Goal: Use online tool/utility: Utilize a website feature to perform a specific function

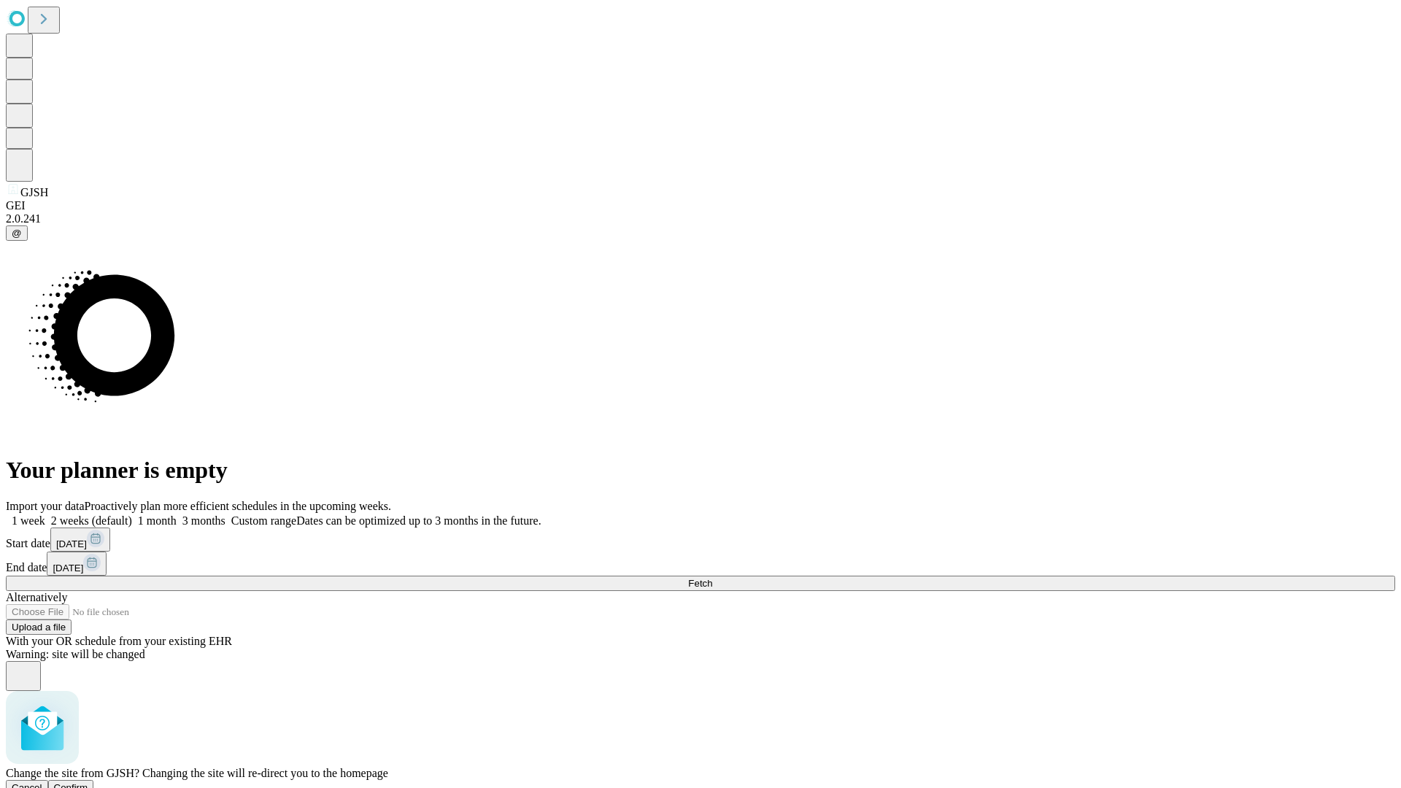
click at [88, 782] on span "Confirm" at bounding box center [71, 787] width 34 height 11
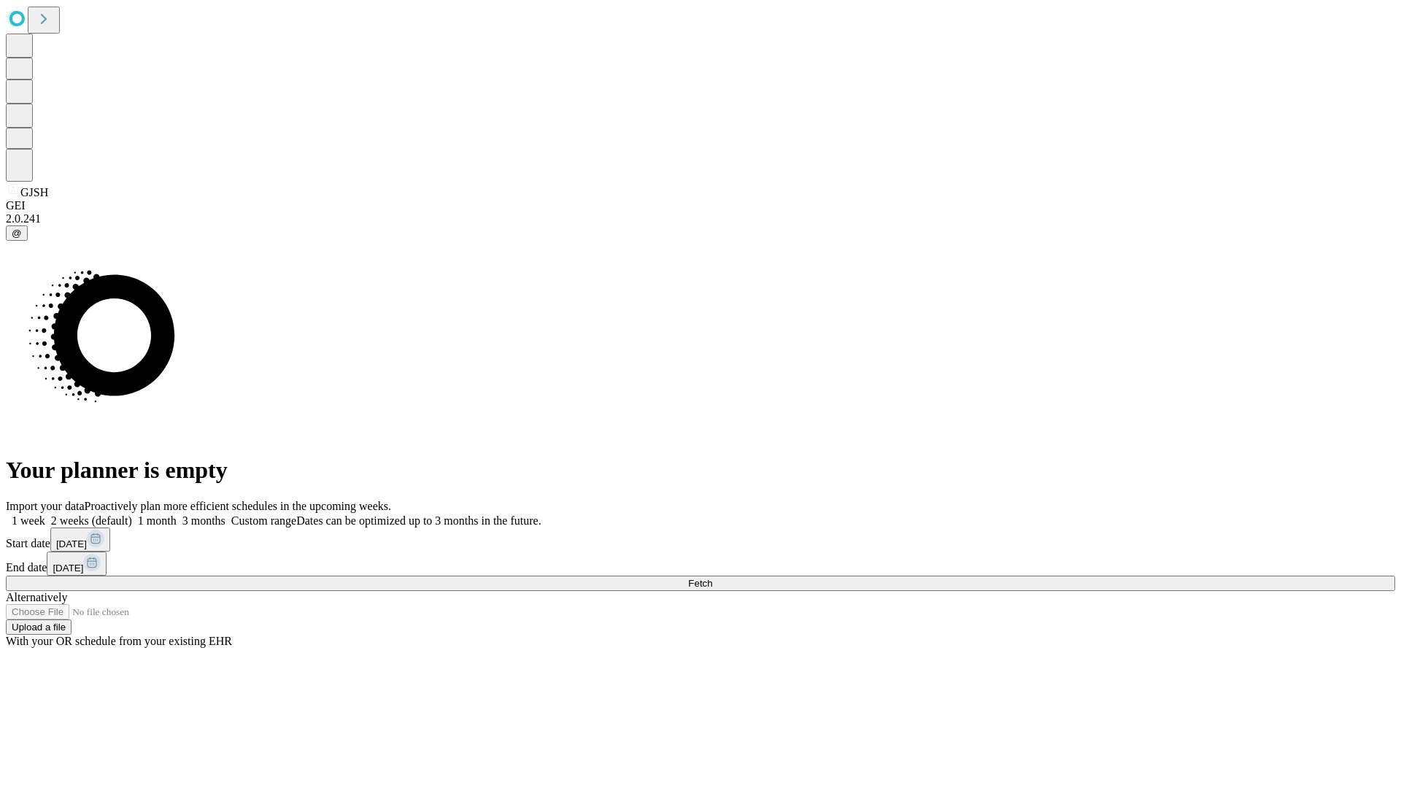
click at [45, 515] on label "1 week" at bounding box center [25, 521] width 39 height 12
click at [712, 578] on span "Fetch" at bounding box center [700, 583] width 24 height 11
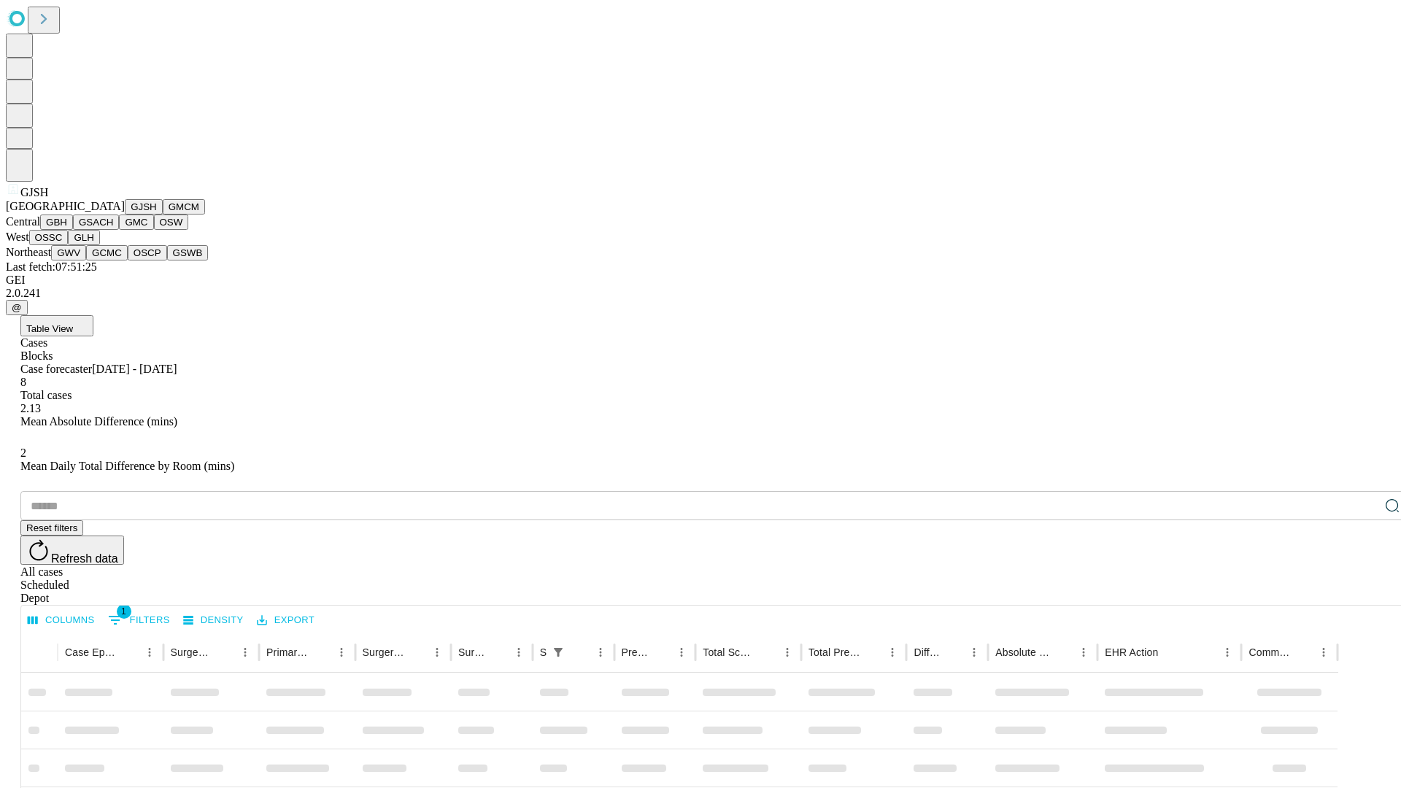
click at [163, 215] on button "GMCM" at bounding box center [184, 206] width 42 height 15
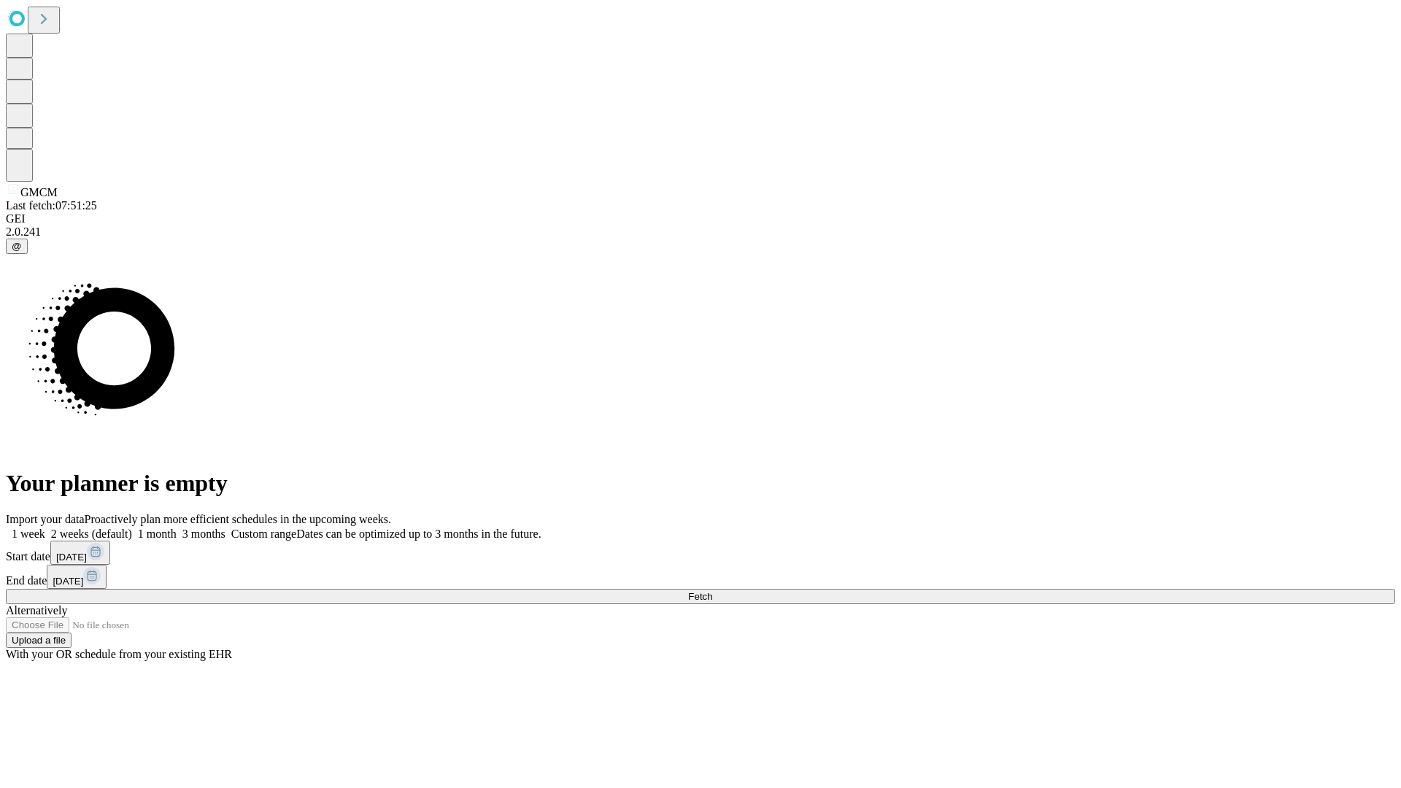
click at [45, 528] on label "1 week" at bounding box center [25, 534] width 39 height 12
click at [712, 591] on span "Fetch" at bounding box center [700, 596] width 24 height 11
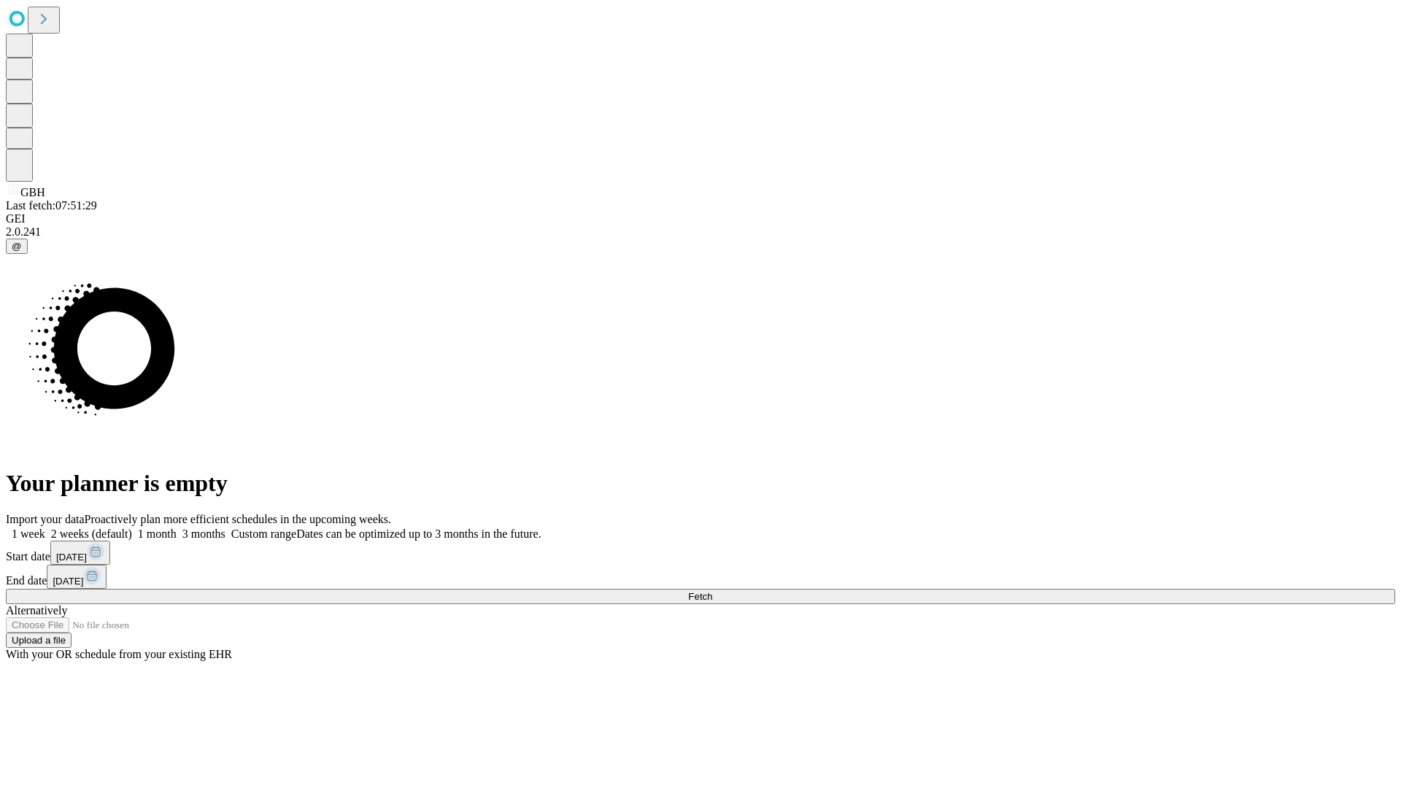
click at [45, 528] on label "1 week" at bounding box center [25, 534] width 39 height 12
click at [712, 591] on span "Fetch" at bounding box center [700, 596] width 24 height 11
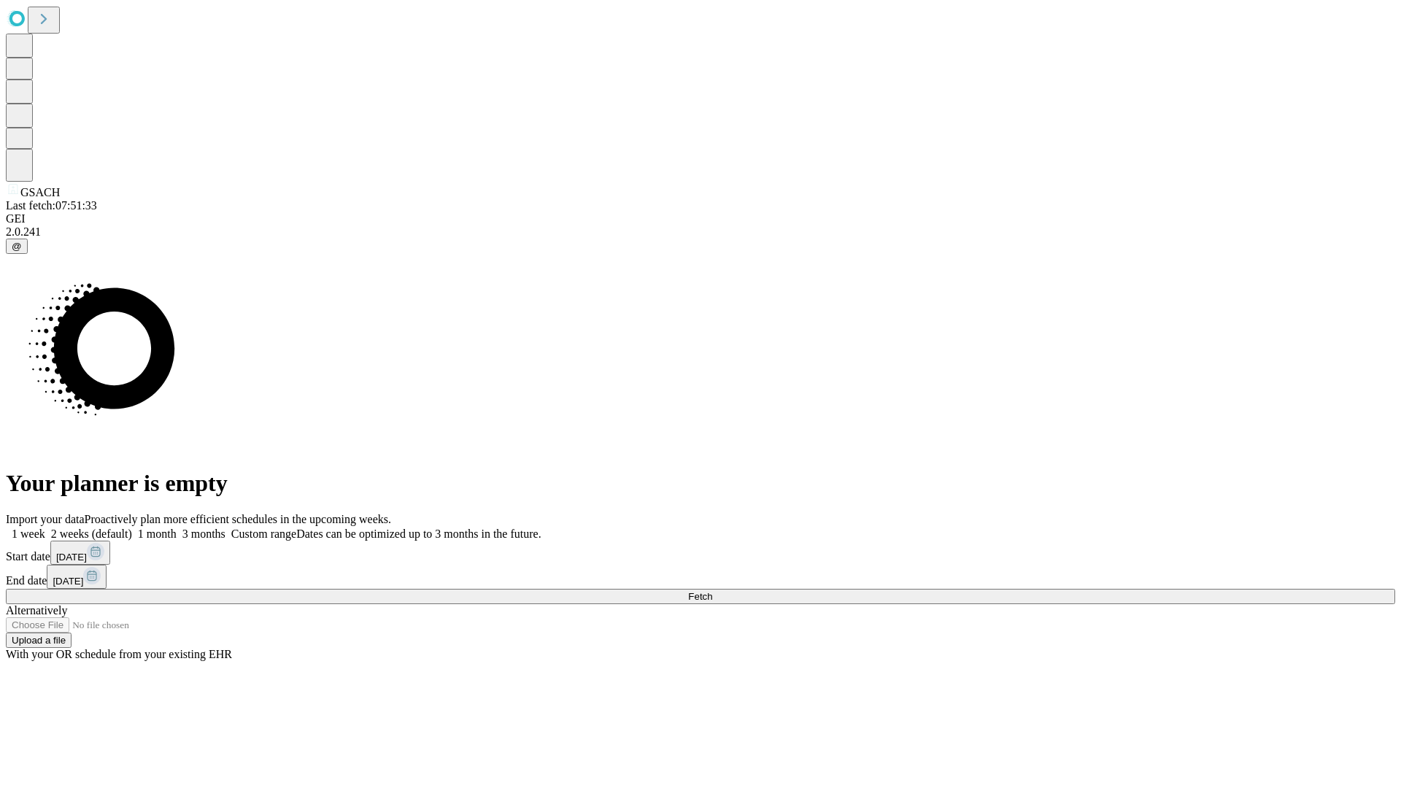
click at [45, 528] on label "1 week" at bounding box center [25, 534] width 39 height 12
click at [712, 591] on span "Fetch" at bounding box center [700, 596] width 24 height 11
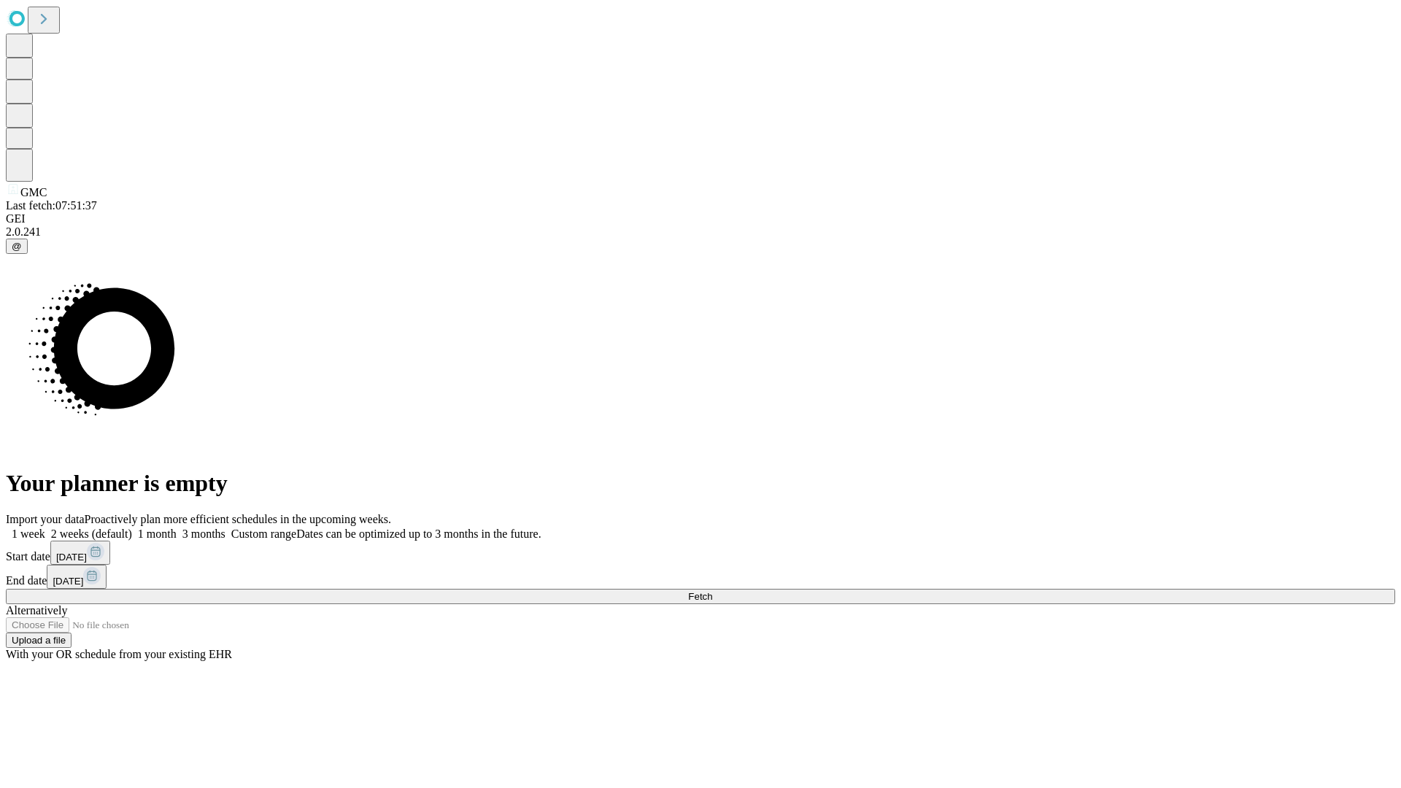
click at [45, 528] on label "1 week" at bounding box center [25, 534] width 39 height 12
click at [712, 591] on span "Fetch" at bounding box center [700, 596] width 24 height 11
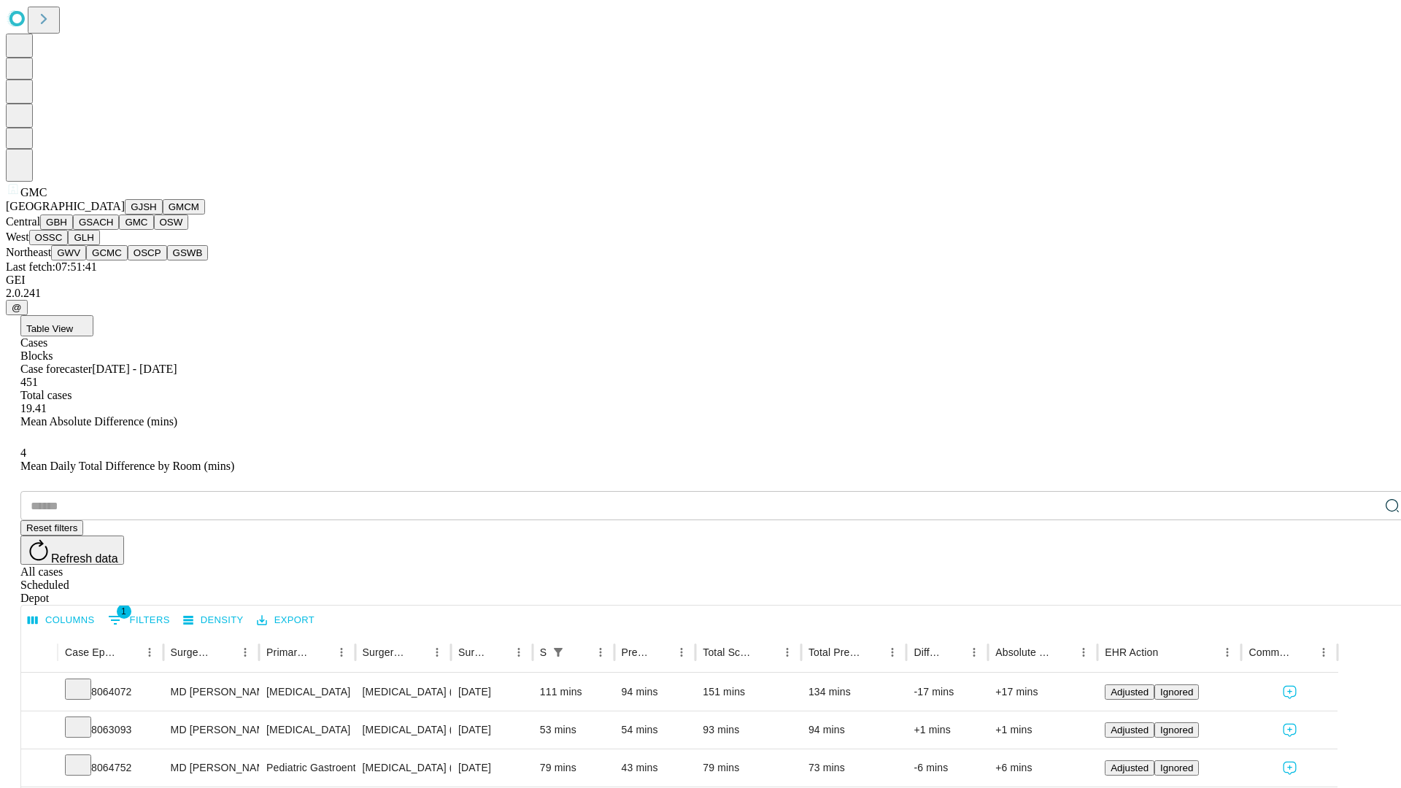
click at [154, 230] on button "OSW" at bounding box center [171, 222] width 35 height 15
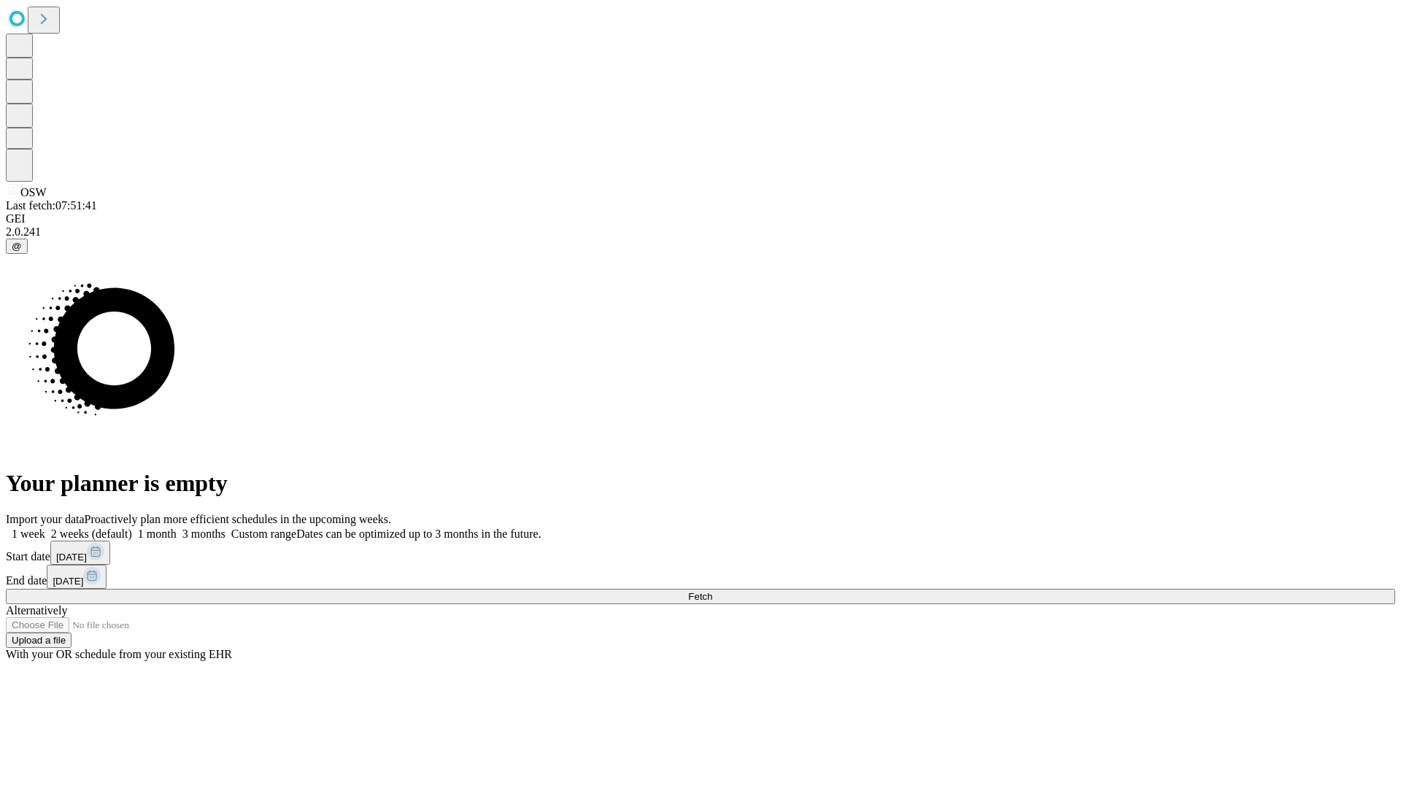
click at [45, 528] on label "1 week" at bounding box center [25, 534] width 39 height 12
click at [712, 591] on span "Fetch" at bounding box center [700, 596] width 24 height 11
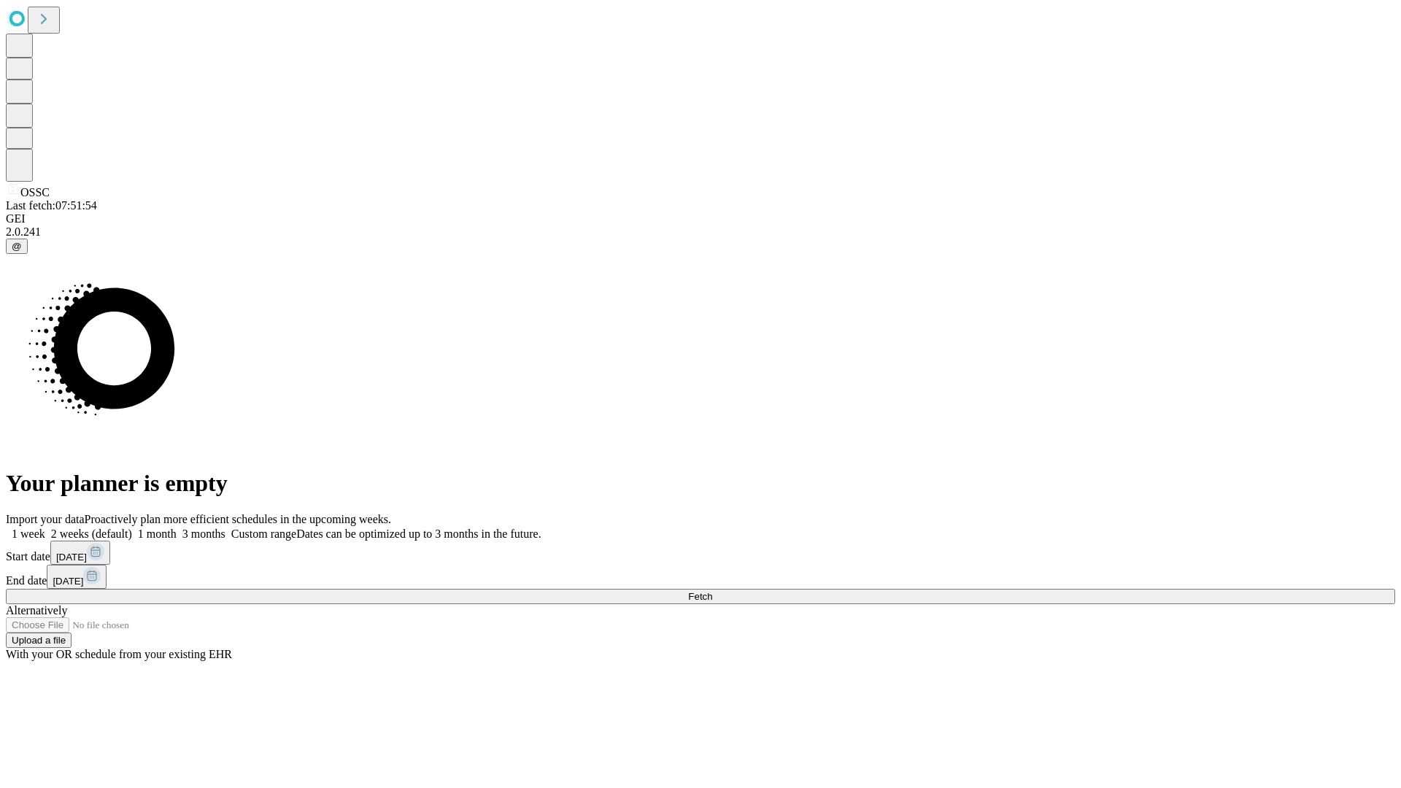
click at [45, 528] on label "1 week" at bounding box center [25, 534] width 39 height 12
click at [712, 591] on span "Fetch" at bounding box center [700, 596] width 24 height 11
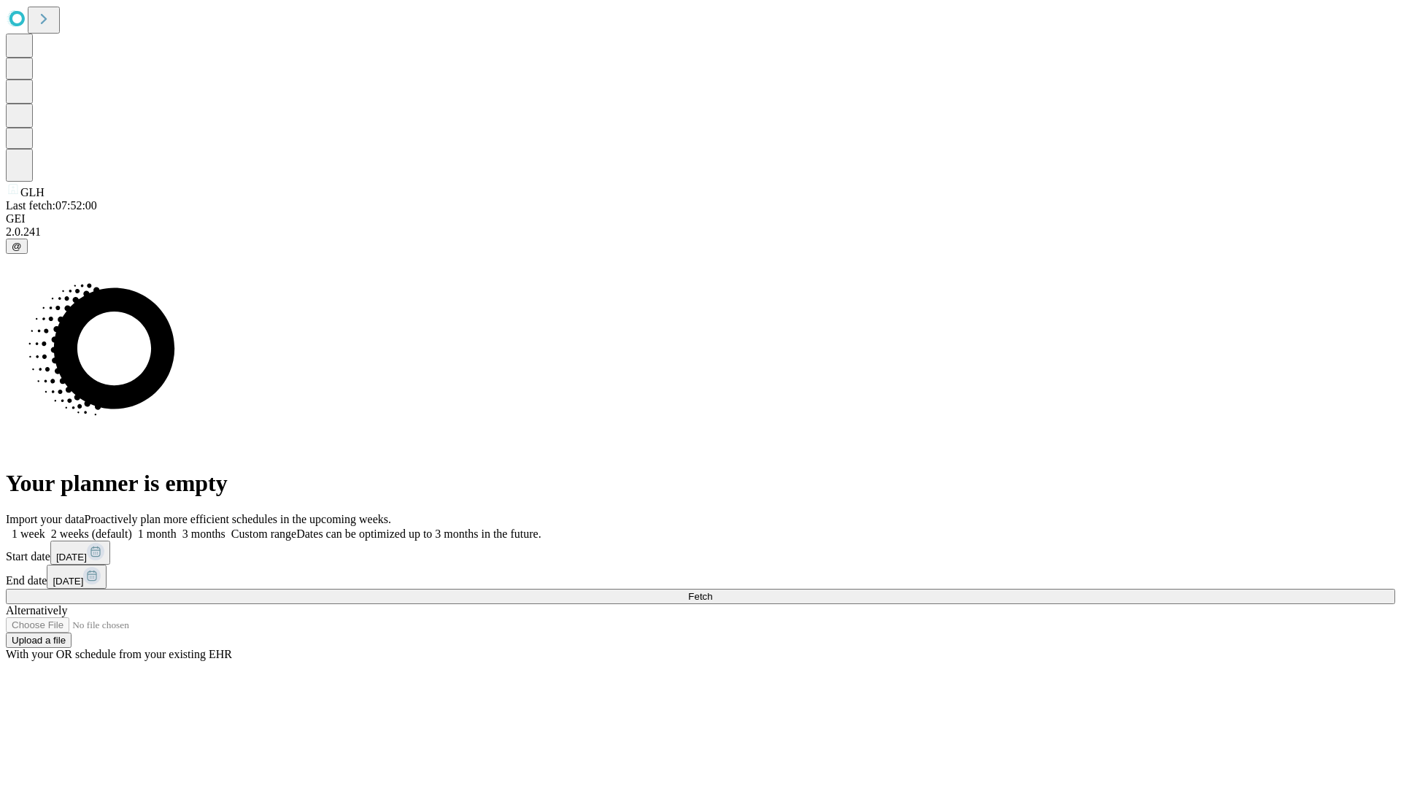
click at [712, 591] on span "Fetch" at bounding box center [700, 596] width 24 height 11
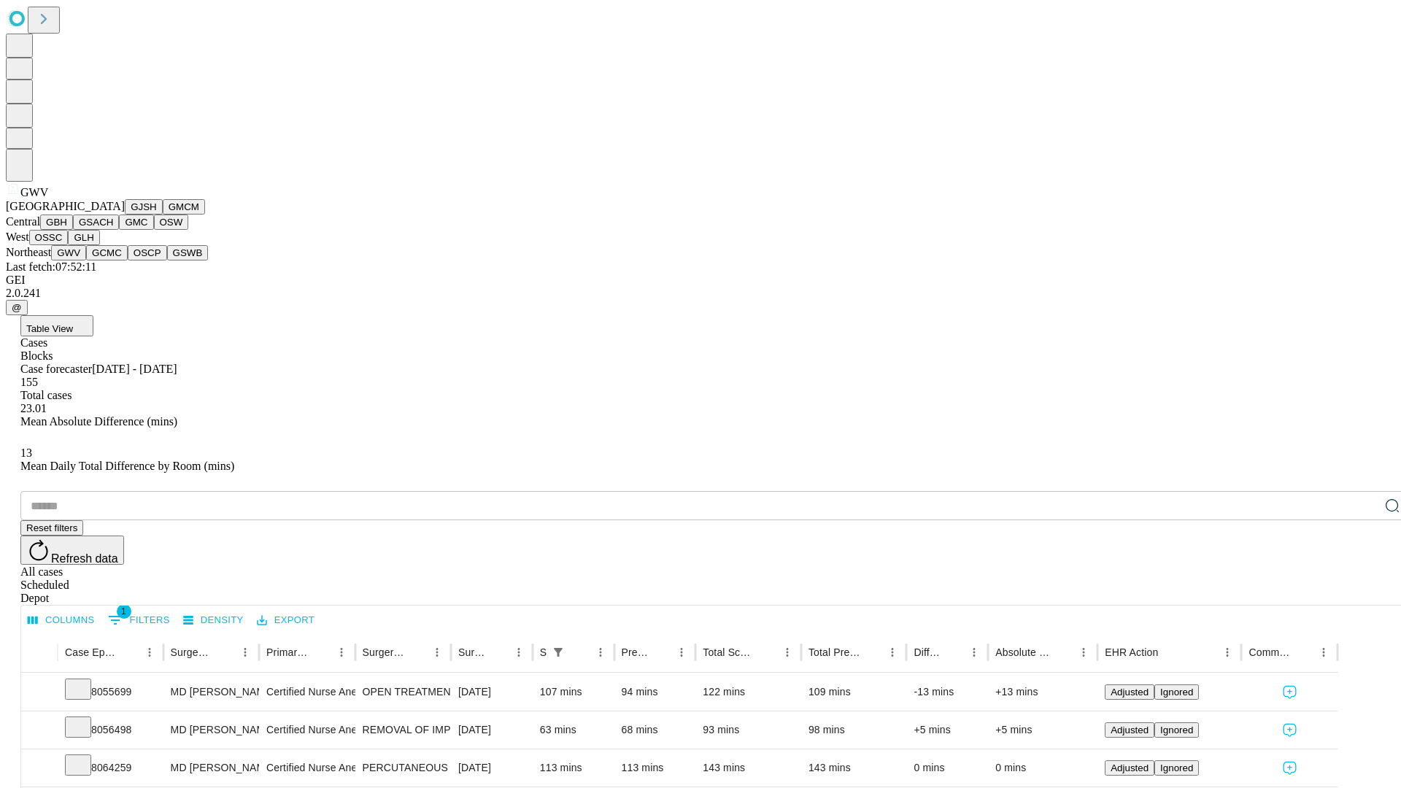
click at [113, 261] on button "GCMC" at bounding box center [107, 252] width 42 height 15
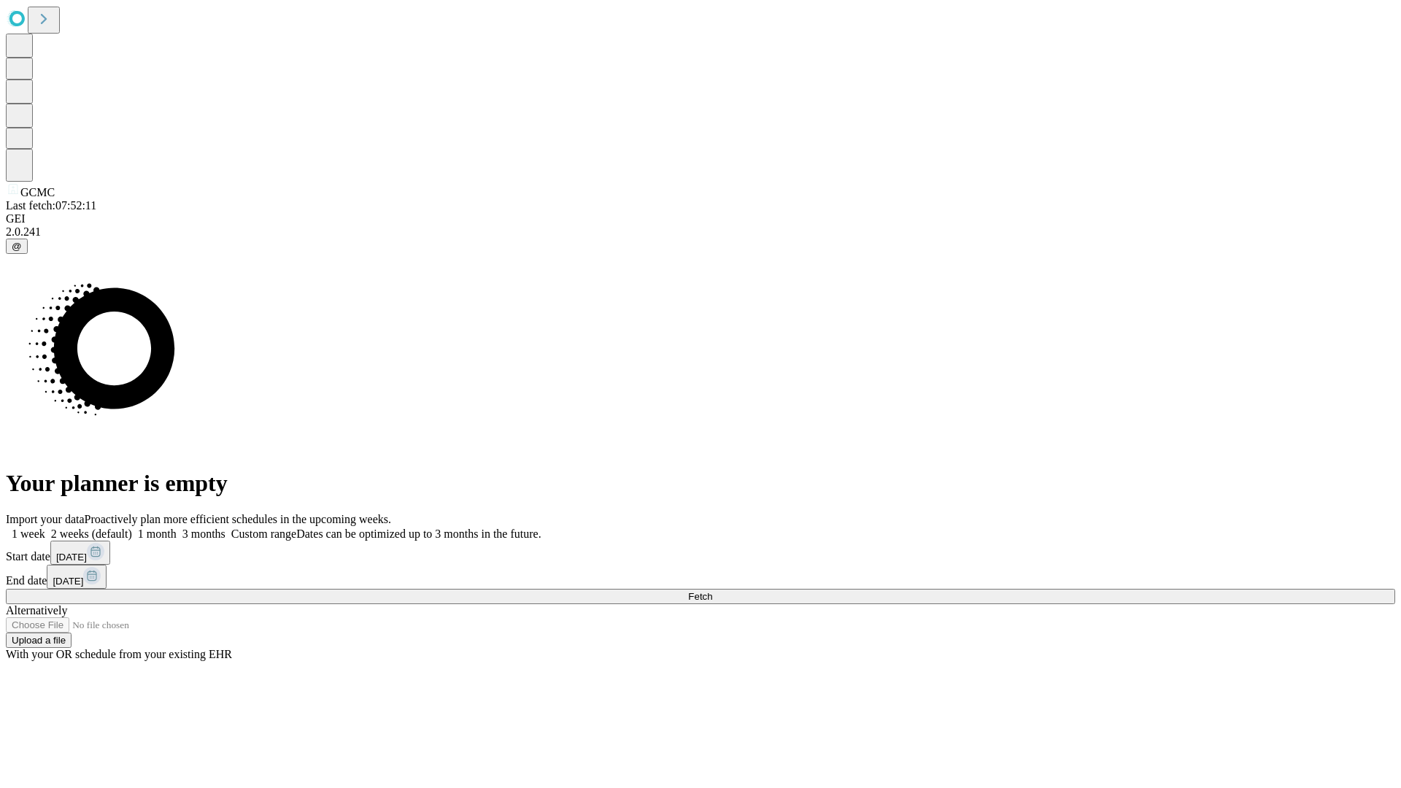
click at [45, 528] on label "1 week" at bounding box center [25, 534] width 39 height 12
click at [712, 591] on span "Fetch" at bounding box center [700, 596] width 24 height 11
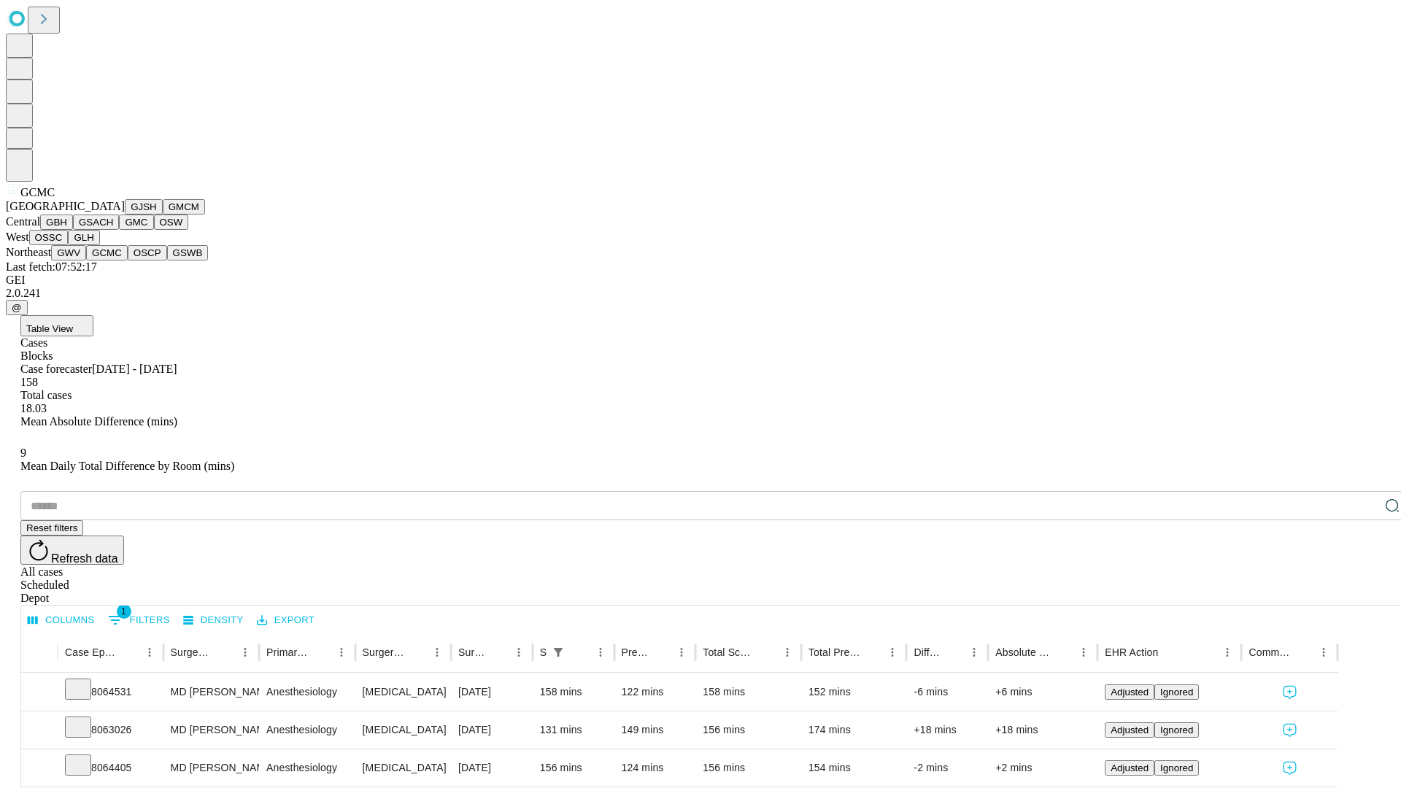
click at [128, 261] on button "OSCP" at bounding box center [147, 252] width 39 height 15
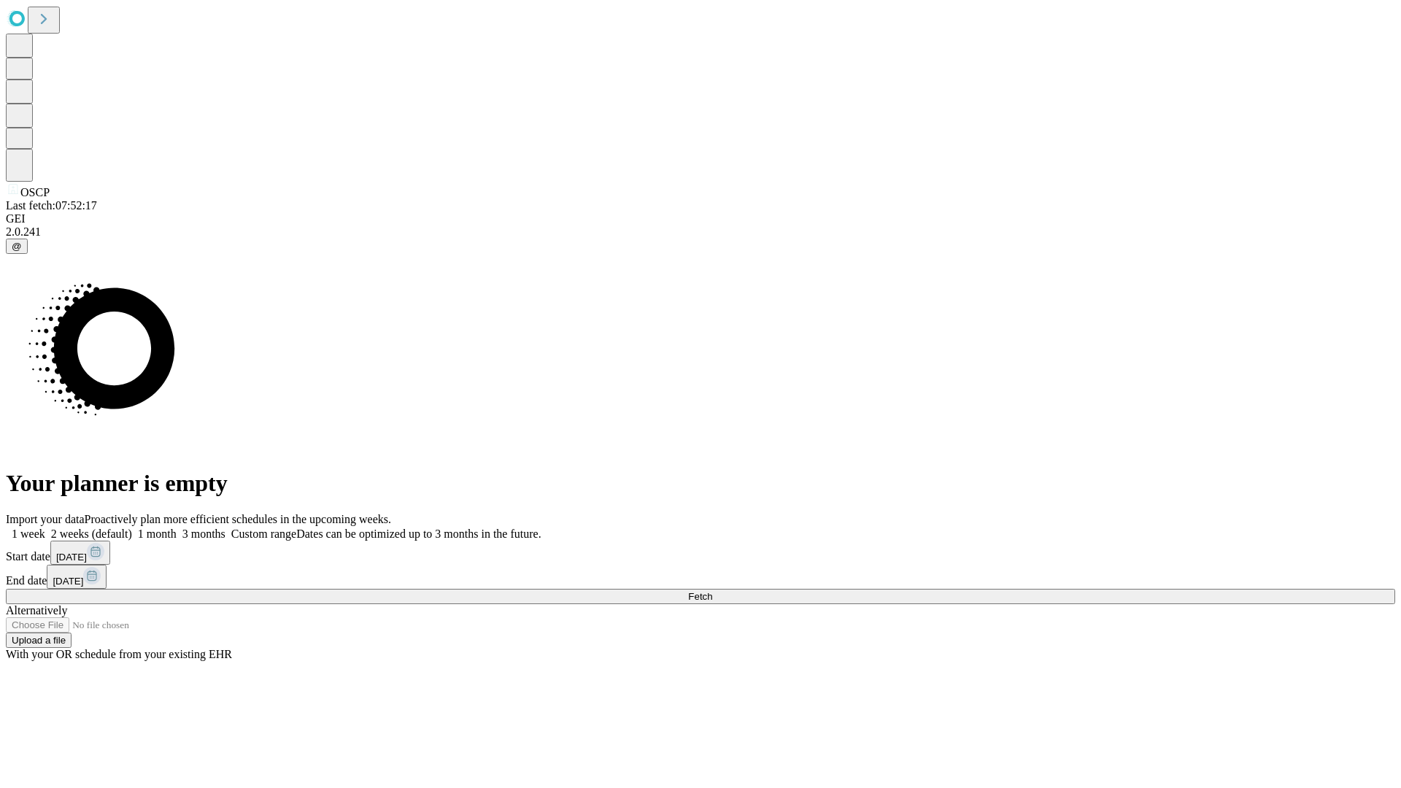
click at [45, 528] on label "1 week" at bounding box center [25, 534] width 39 height 12
click at [712, 591] on span "Fetch" at bounding box center [700, 596] width 24 height 11
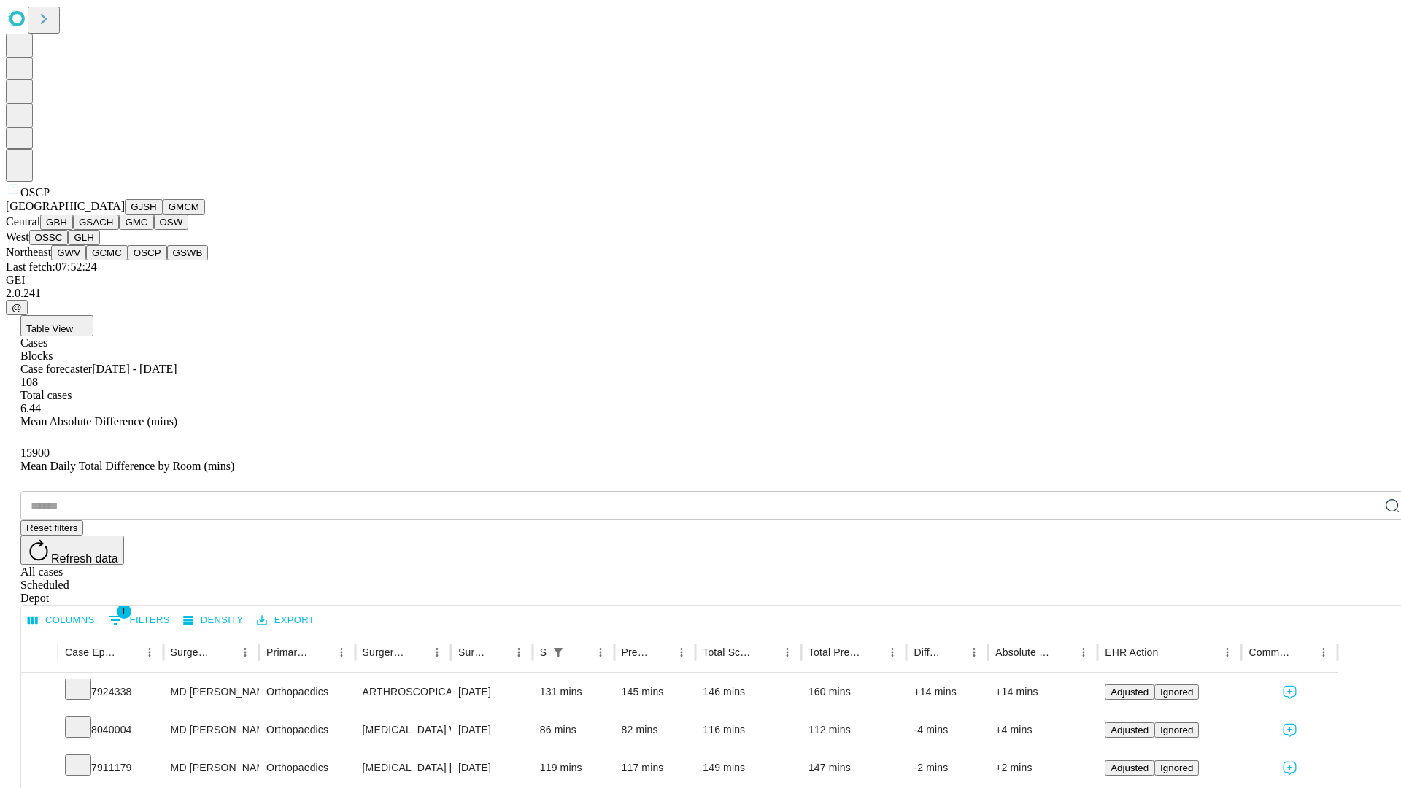
click at [167, 261] on button "GSWB" at bounding box center [188, 252] width 42 height 15
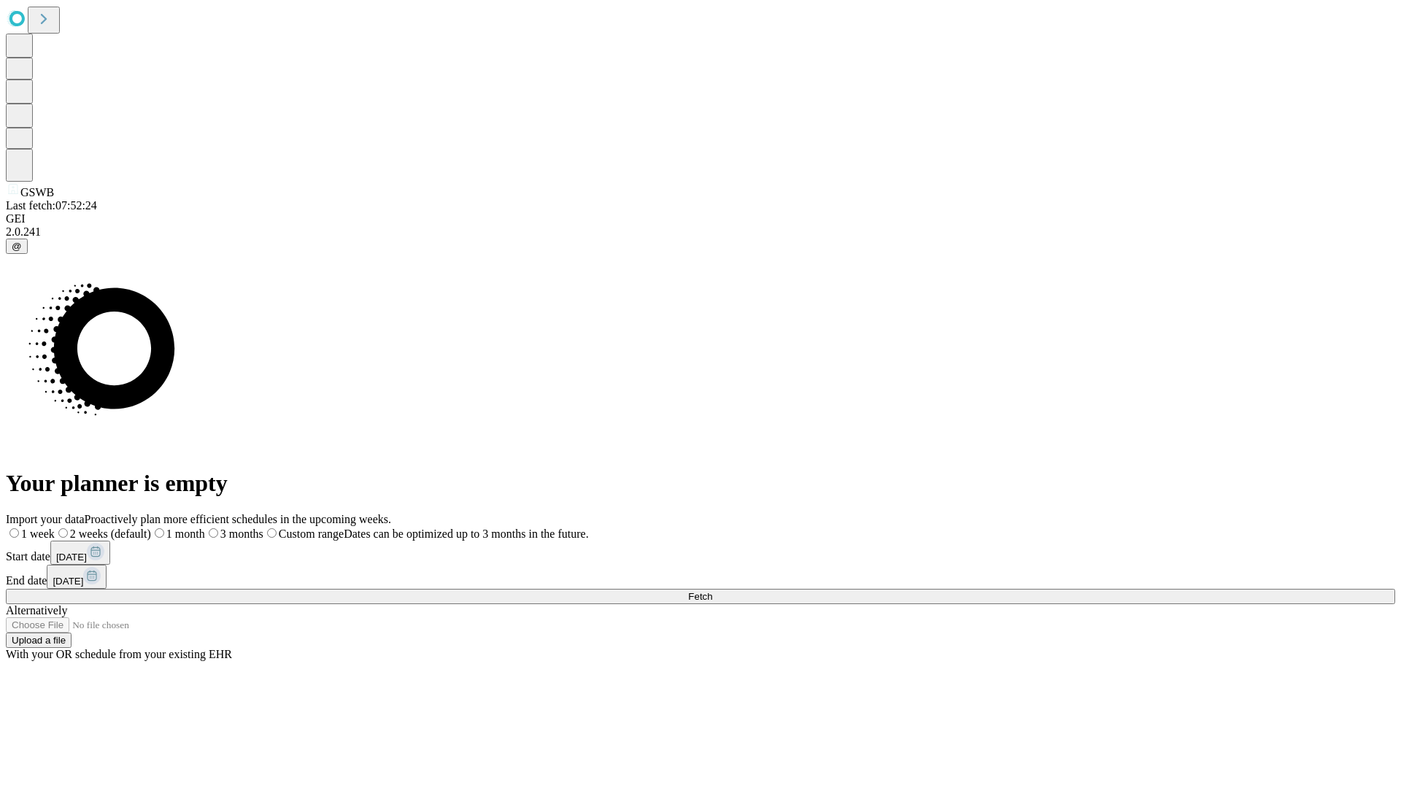
click at [55, 528] on label "1 week" at bounding box center [30, 534] width 49 height 12
click at [712, 591] on span "Fetch" at bounding box center [700, 596] width 24 height 11
